Goal: Find specific page/section: Find specific page/section

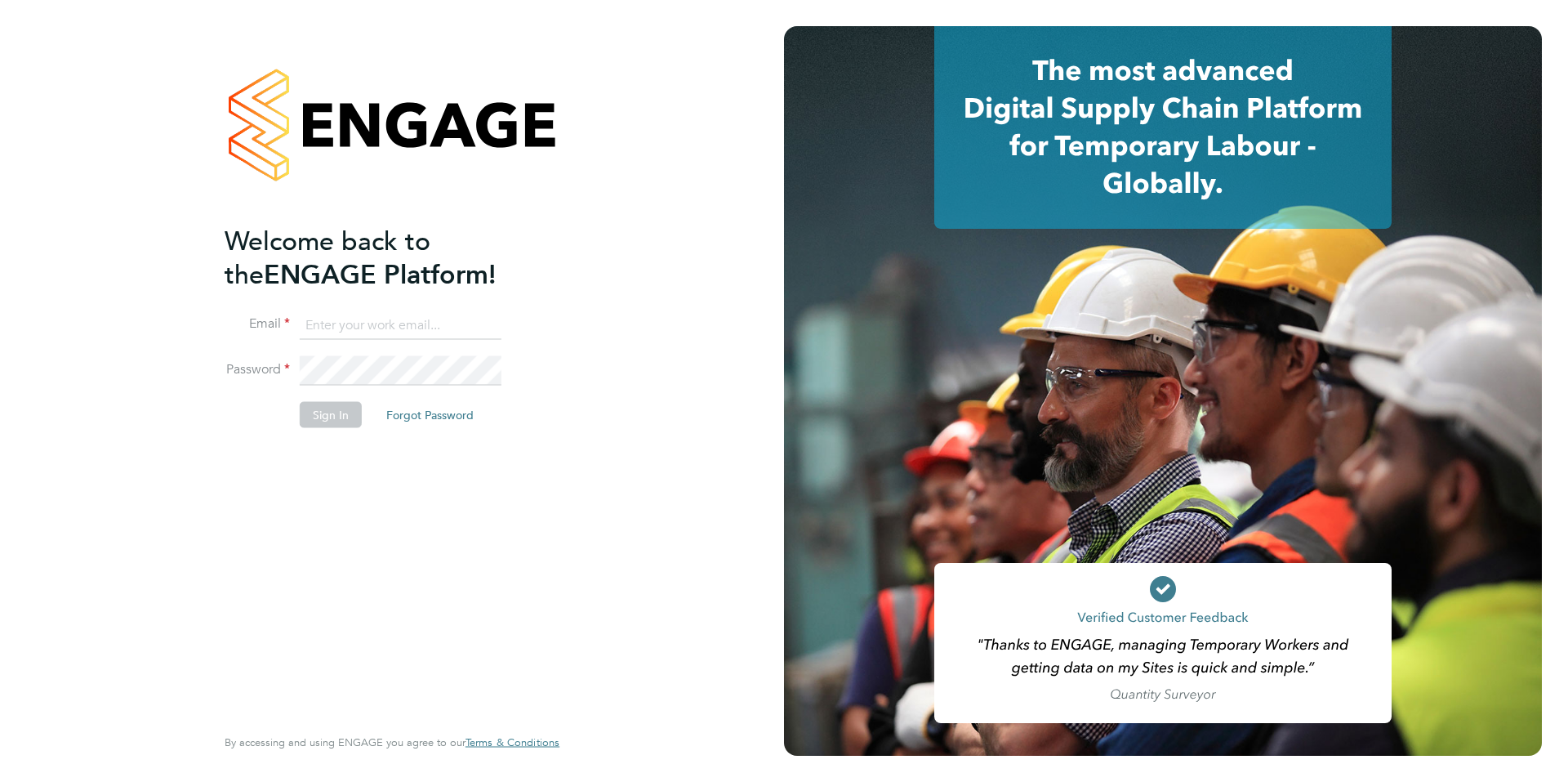
type input "hannah@xede.co.uk"
click at [326, 423] on button "Sign In" at bounding box center [331, 414] width 62 height 26
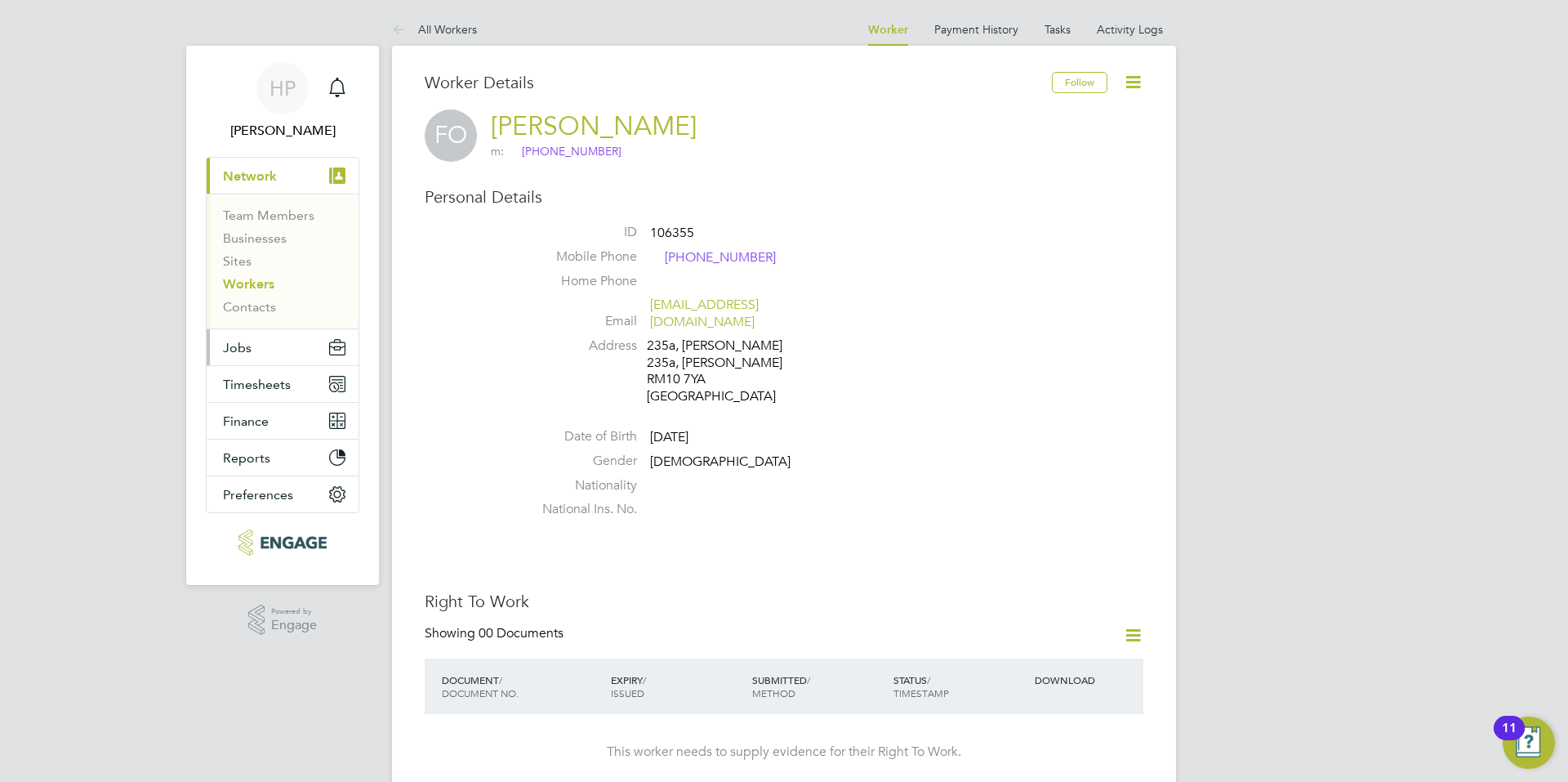
click at [265, 340] on button "Jobs" at bounding box center [282, 347] width 152 height 36
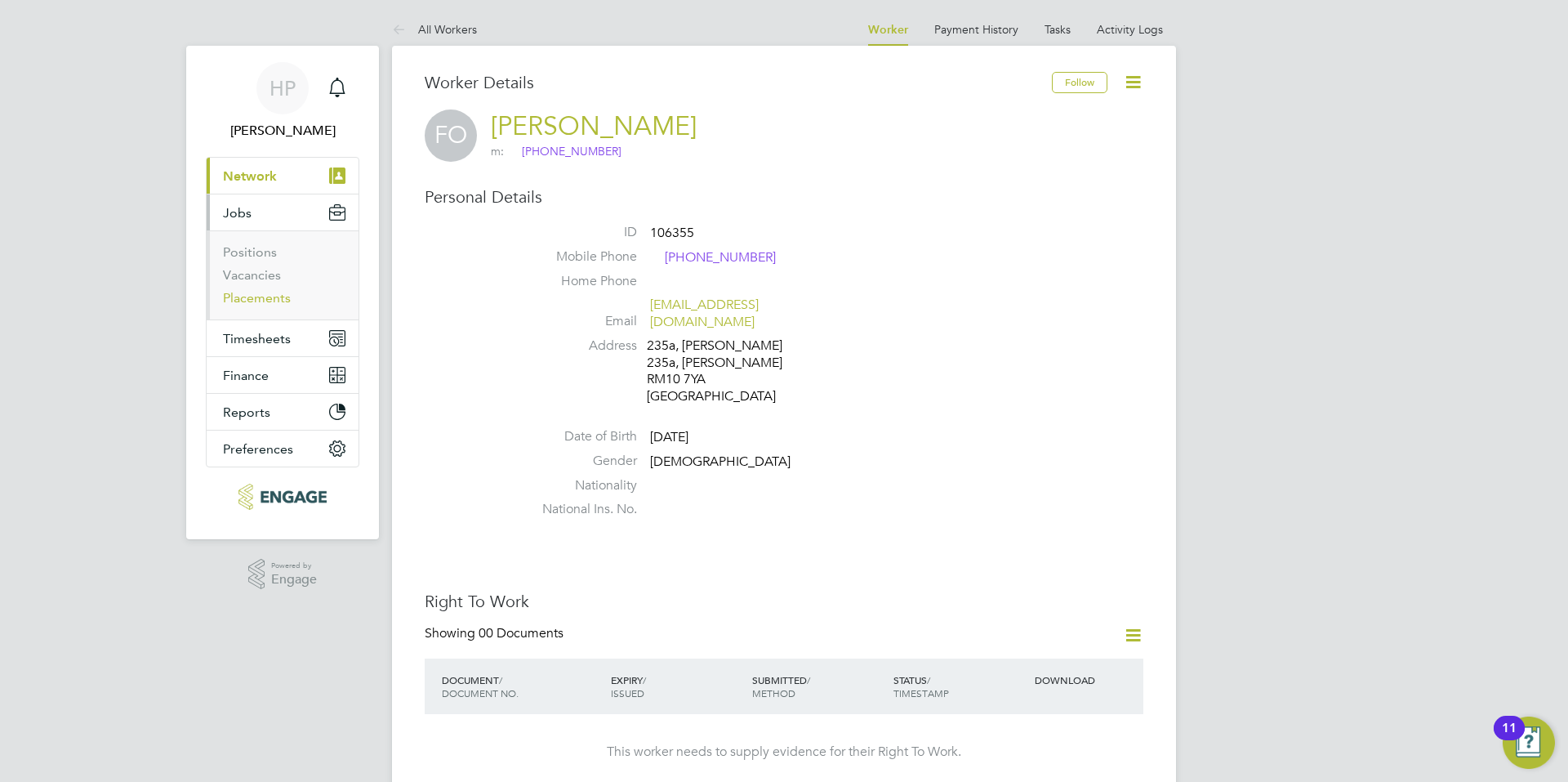
click at [262, 298] on link "Placements" at bounding box center [257, 298] width 67 height 16
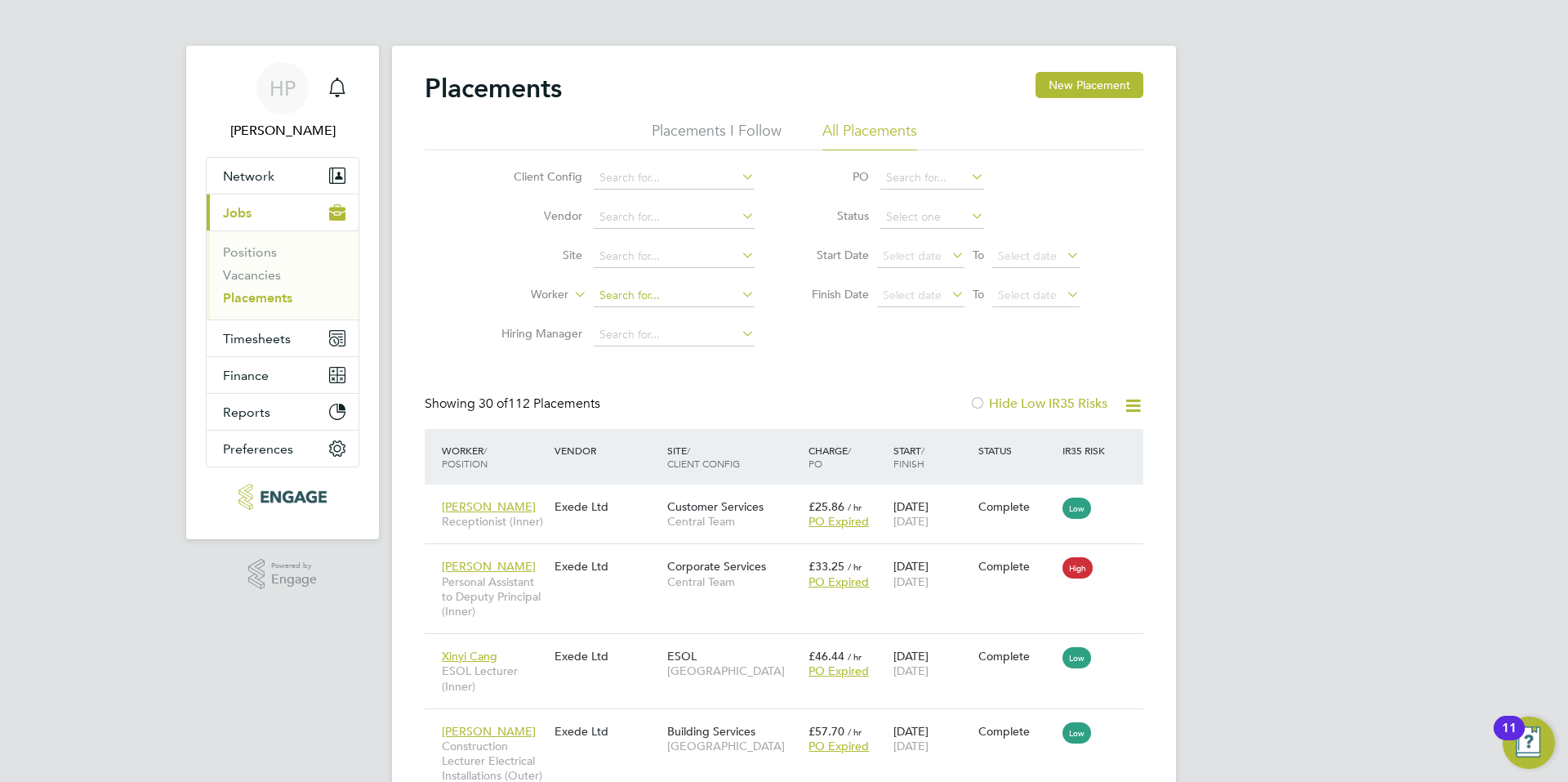
click at [628, 297] on input at bounding box center [674, 296] width 161 height 23
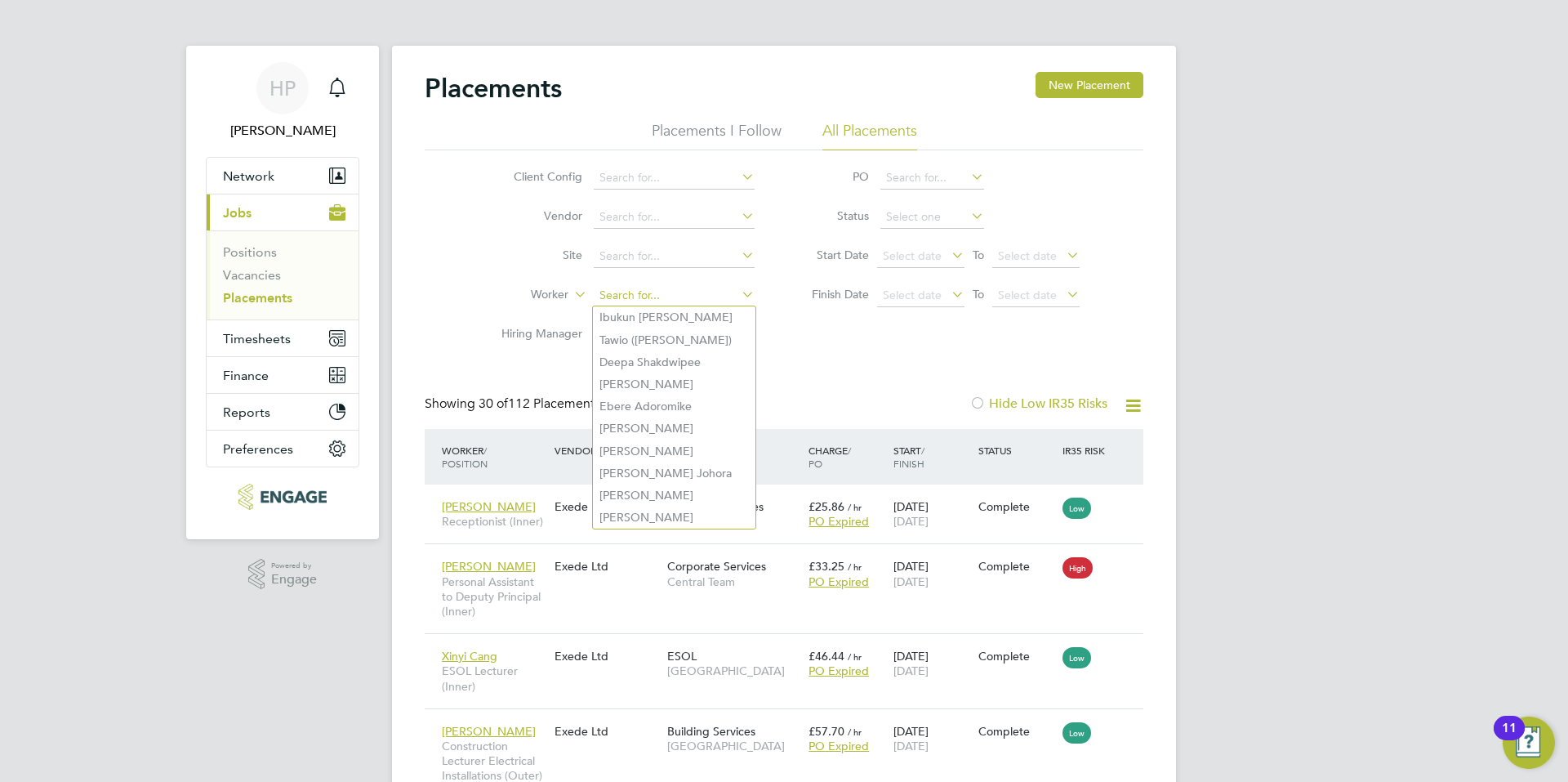
paste input "[PERSON_NAME]"
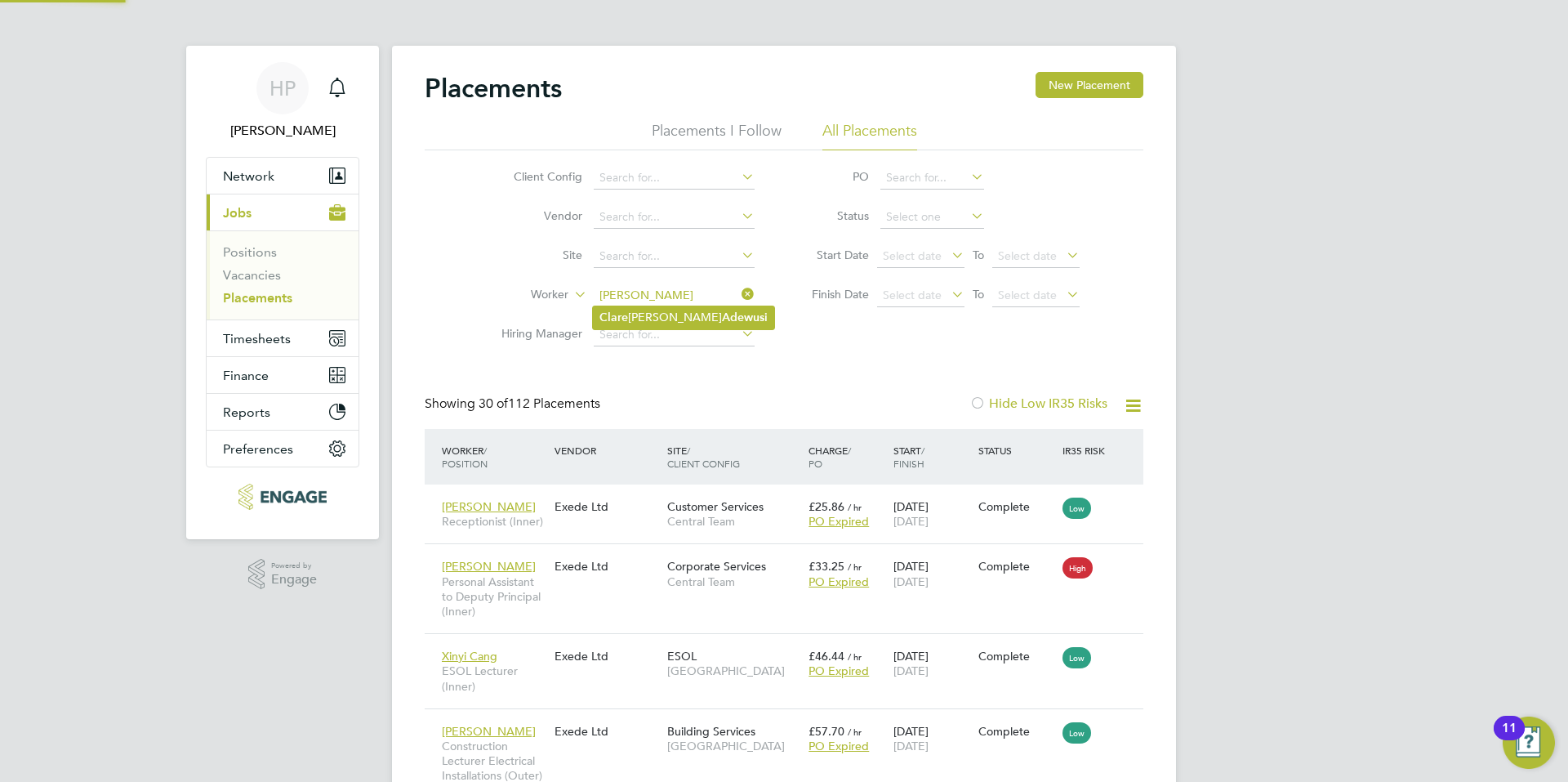
click at [631, 322] on li "[PERSON_NAME] [PERSON_NAME]" at bounding box center [683, 317] width 182 height 22
type input "[PERSON_NAME] [PERSON_NAME]"
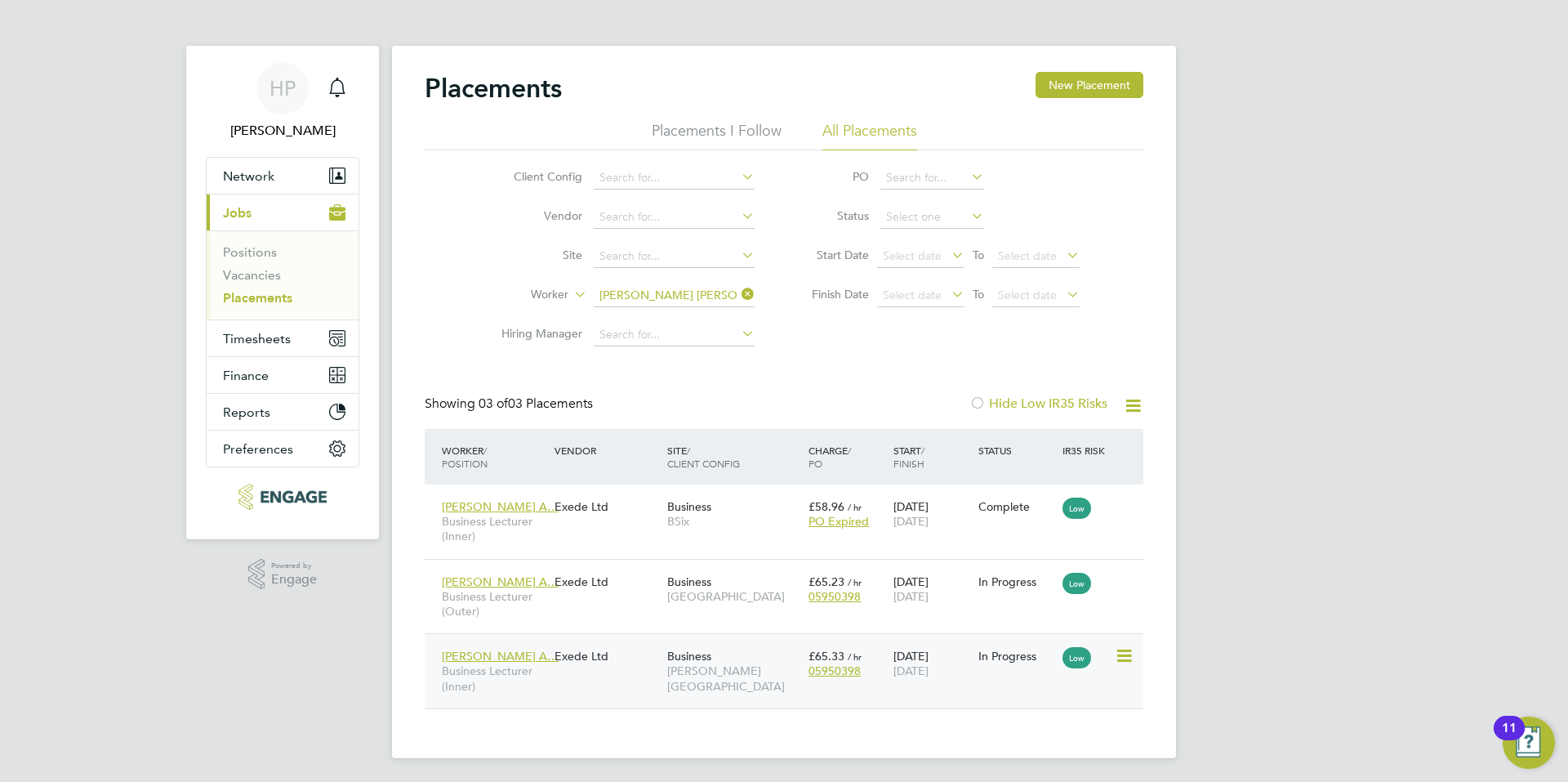
click at [616, 671] on div "Exede Ltd" at bounding box center [607, 656] width 113 height 31
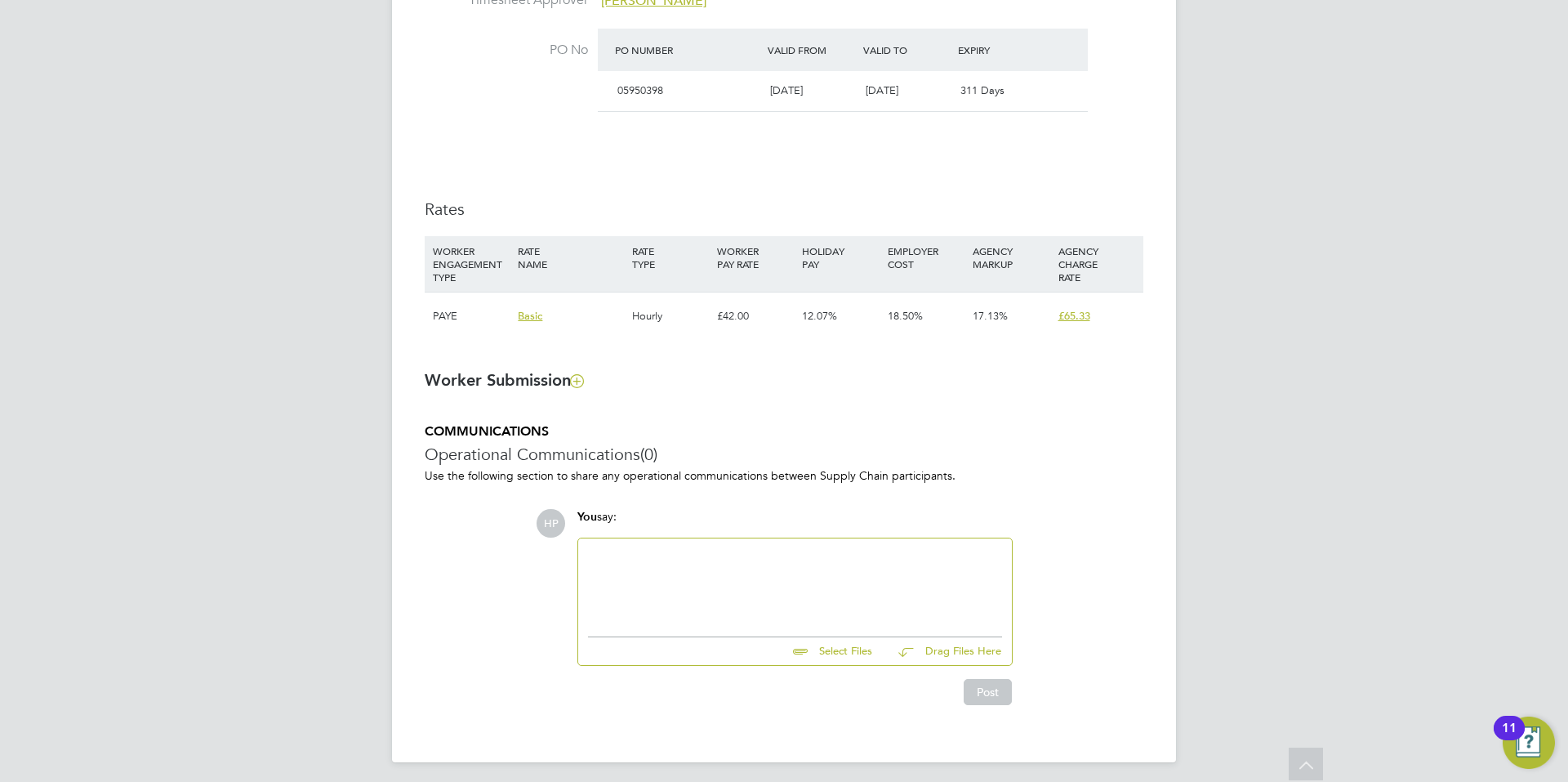
scroll to position [946, 0]
